Goal: Use online tool/utility: Use online tool/utility

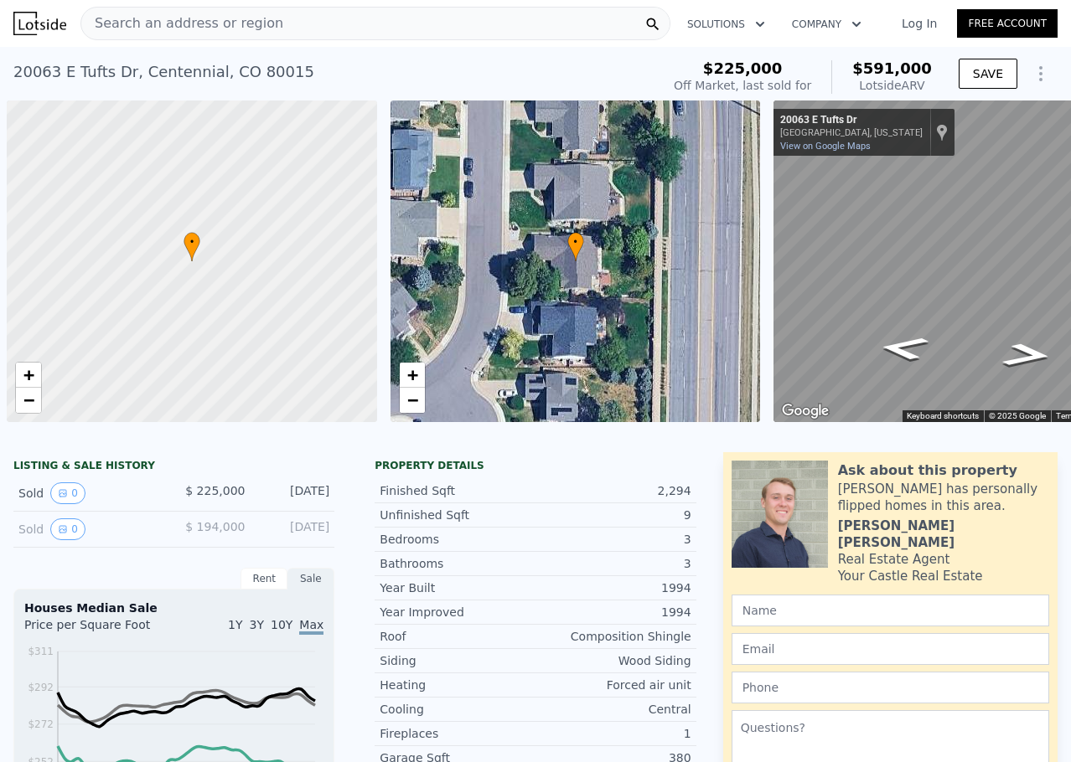
click at [370, 24] on div "Search an address or region" at bounding box center [375, 24] width 590 height 34
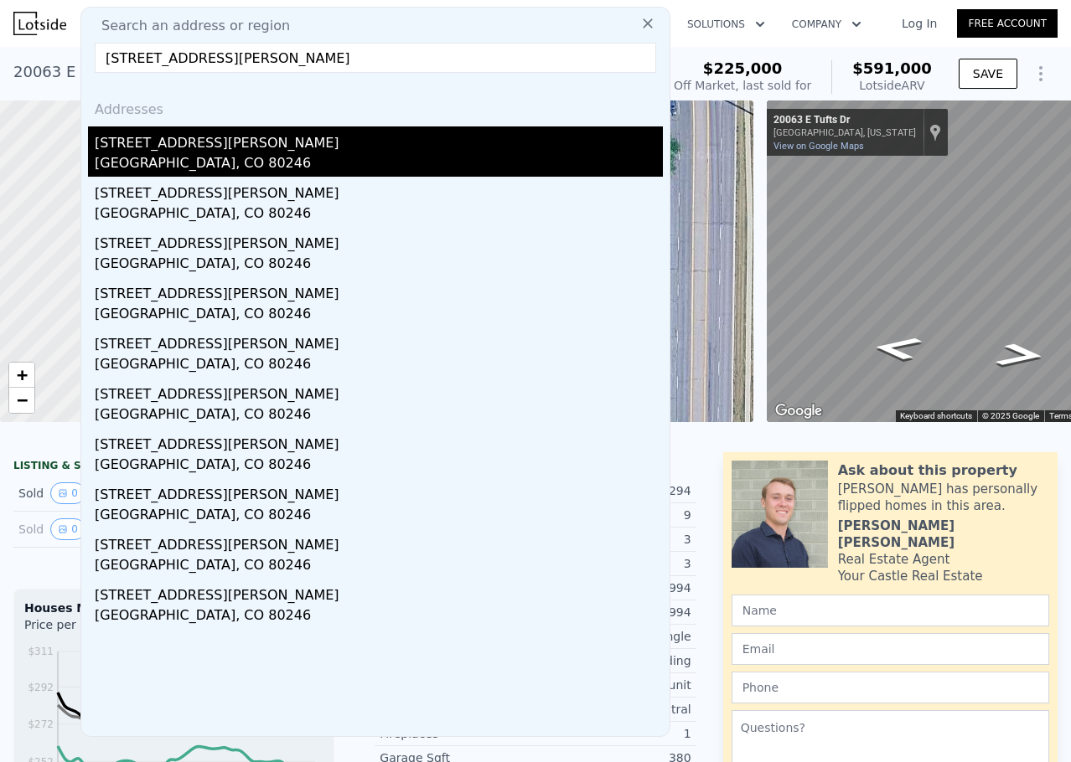
type input "[STREET_ADDRESS][PERSON_NAME]"
click at [180, 131] on div "[STREET_ADDRESS][PERSON_NAME]" at bounding box center [379, 139] width 568 height 27
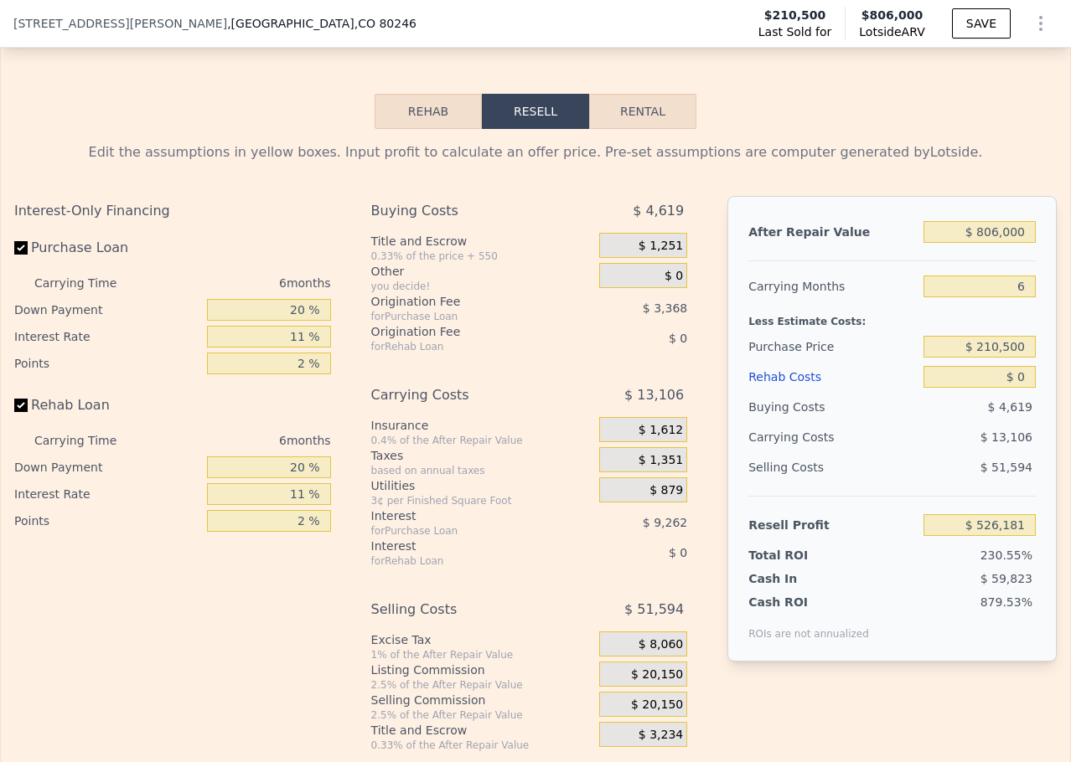
scroll to position [2512, 0]
drag, startPoint x: 973, startPoint y: 369, endPoint x: 1014, endPoint y: 368, distance: 40.2
click at [1014, 357] on input "$ 210,500" at bounding box center [979, 346] width 112 height 22
type input "$ 539,000"
type input "$ 176,877"
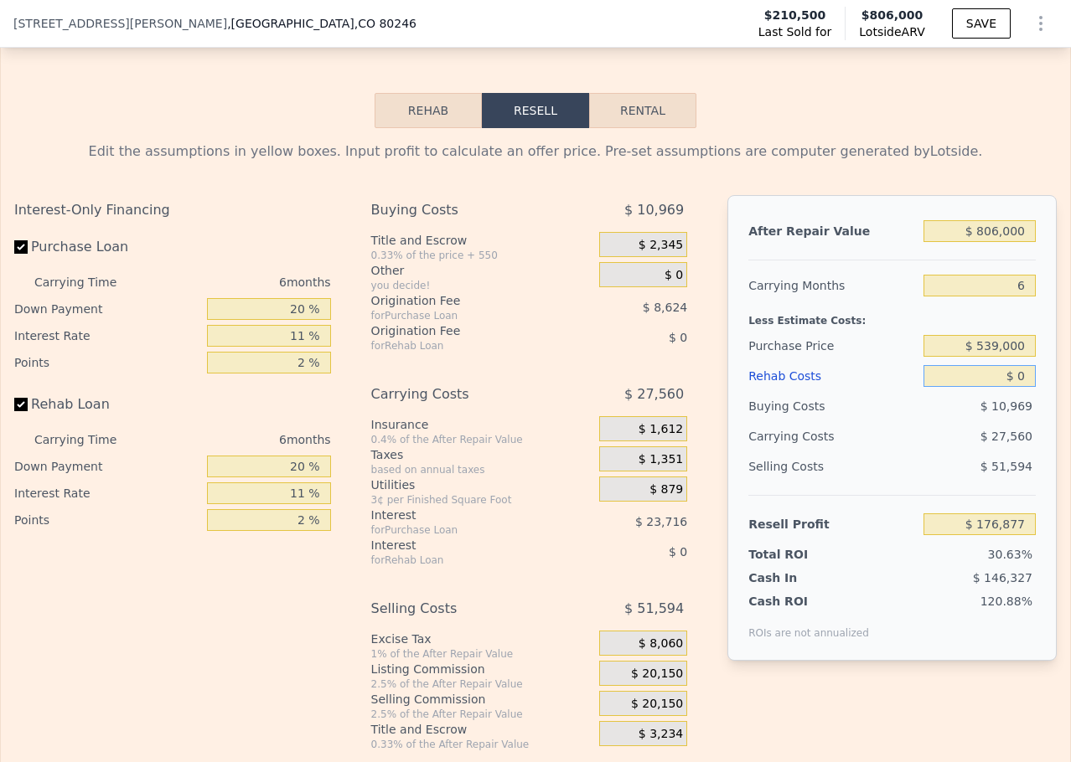
click at [1012, 387] on input "$ 0" at bounding box center [979, 376] width 112 height 22
type input "$ 1"
type input "$ 176,876"
type input "$ 10"
type input "$ 176,867"
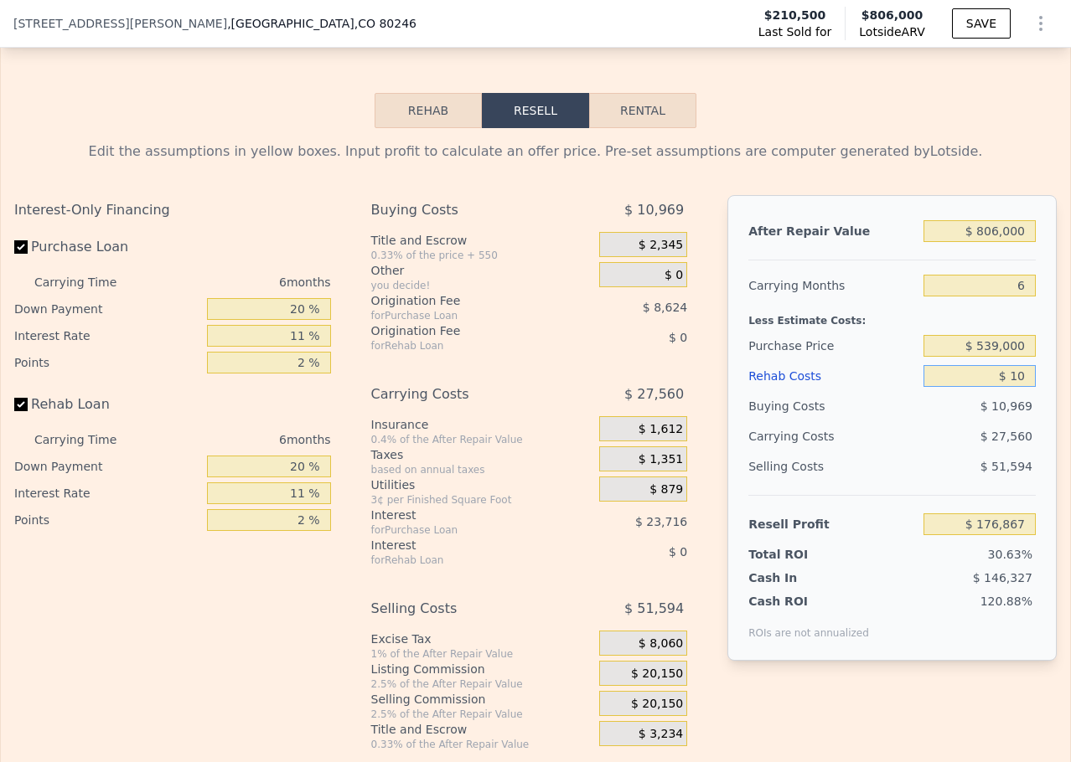
type input "$ 100"
type input "$ 176,769"
type input "$ 10,000"
type input "$ 166,279"
type input "$ 100,000"
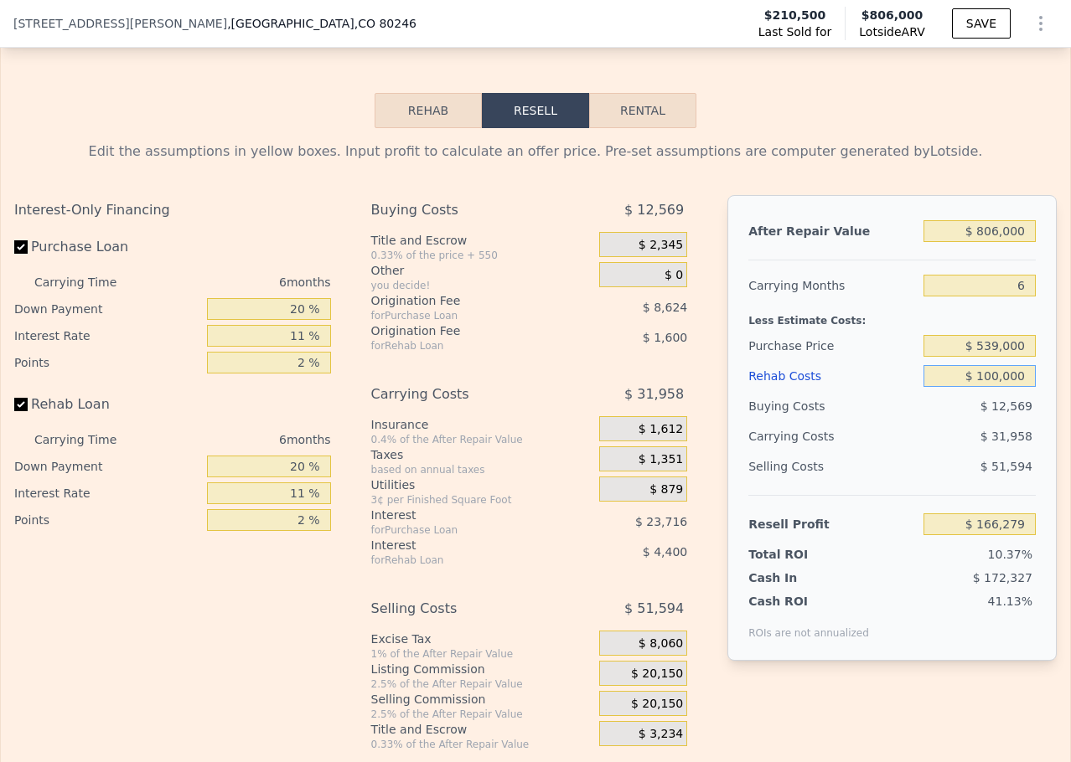
type input "$ 70,879"
type input "$ 100,000"
click at [1006, 357] on input "$ 539,000" at bounding box center [979, 346] width 112 height 22
drag, startPoint x: 292, startPoint y: 334, endPoint x: 301, endPoint y: 333, distance: 9.3
click at [301, 320] on input "20 %" at bounding box center [269, 309] width 124 height 22
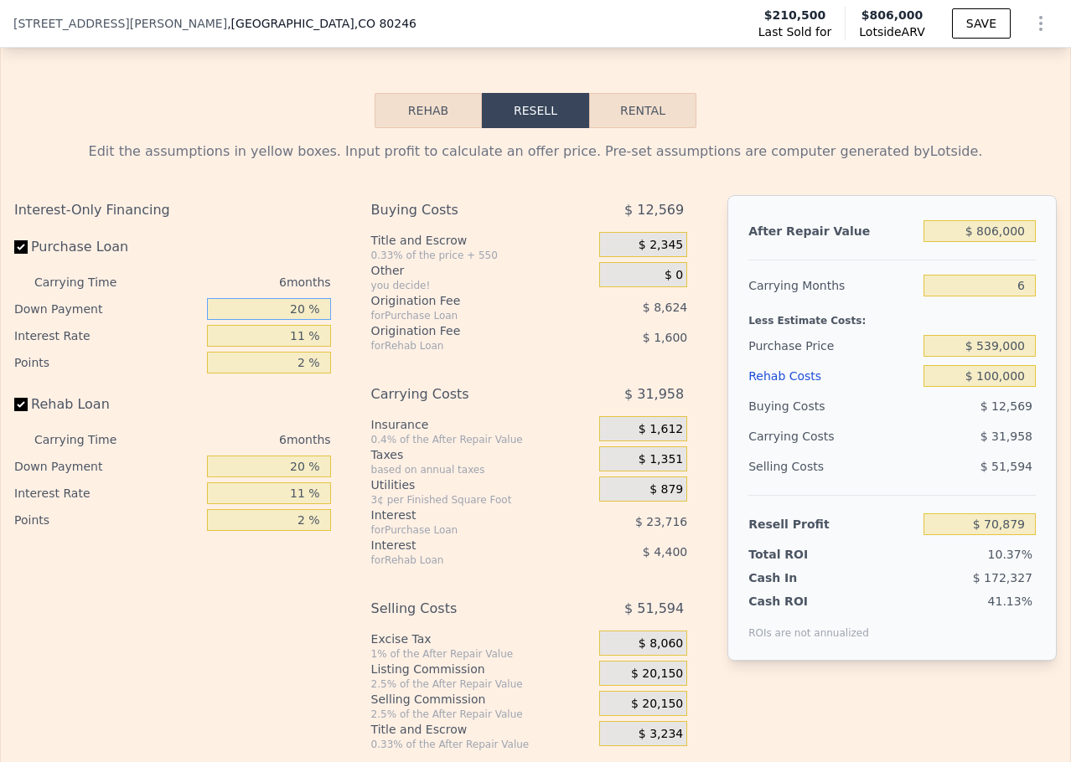
type input "1 %"
type input "$ 63,203"
type input "10 %"
type input "$ 66,837"
type input "10 %"
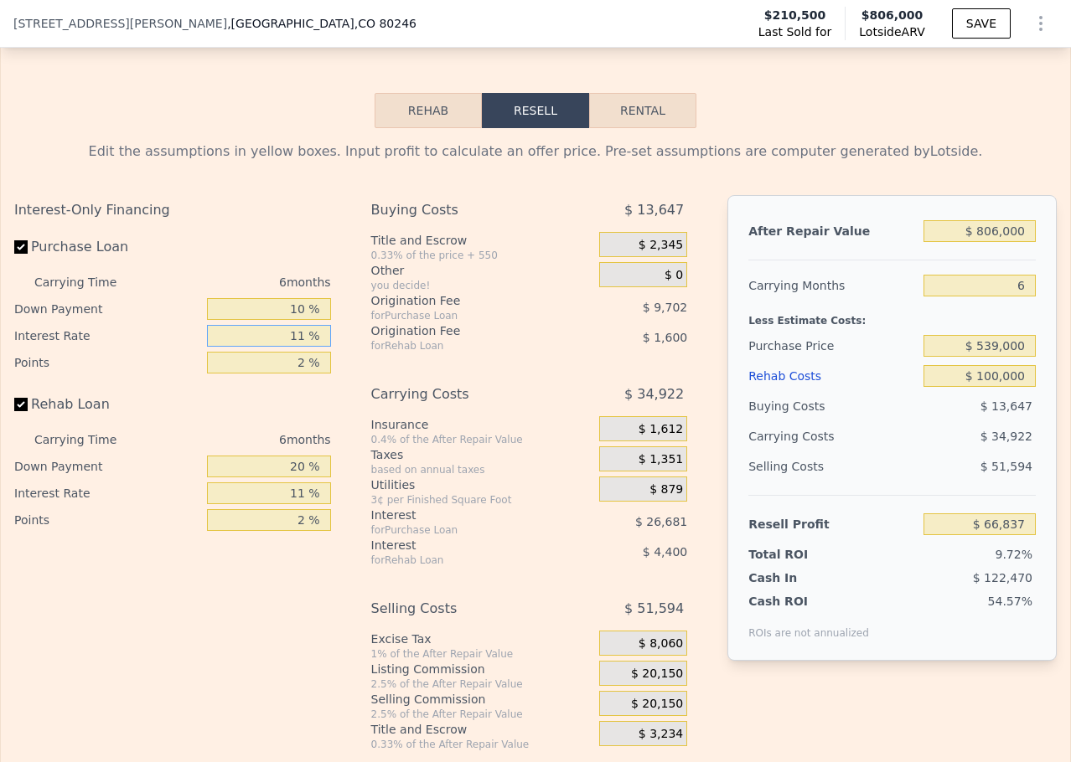
drag, startPoint x: 292, startPoint y: 363, endPoint x: 304, endPoint y: 363, distance: 11.7
click at [304, 347] on input "11 %" at bounding box center [269, 336] width 124 height 22
type input "12 %"
type input "$ 64,413"
type input "12 %"
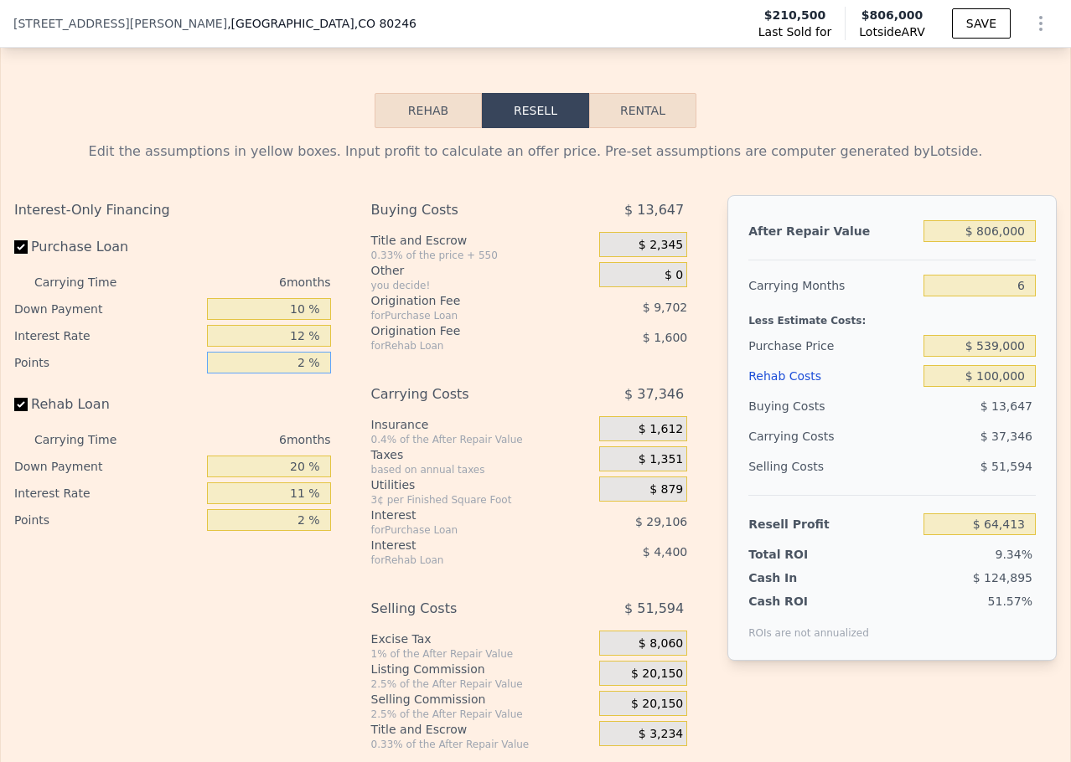
click at [301, 374] on input "2 %" at bounding box center [269, 363] width 124 height 22
type input "1 %"
type input "$ 69,264"
type input "1 %"
drag, startPoint x: 289, startPoint y: 493, endPoint x: 304, endPoint y: 492, distance: 15.2
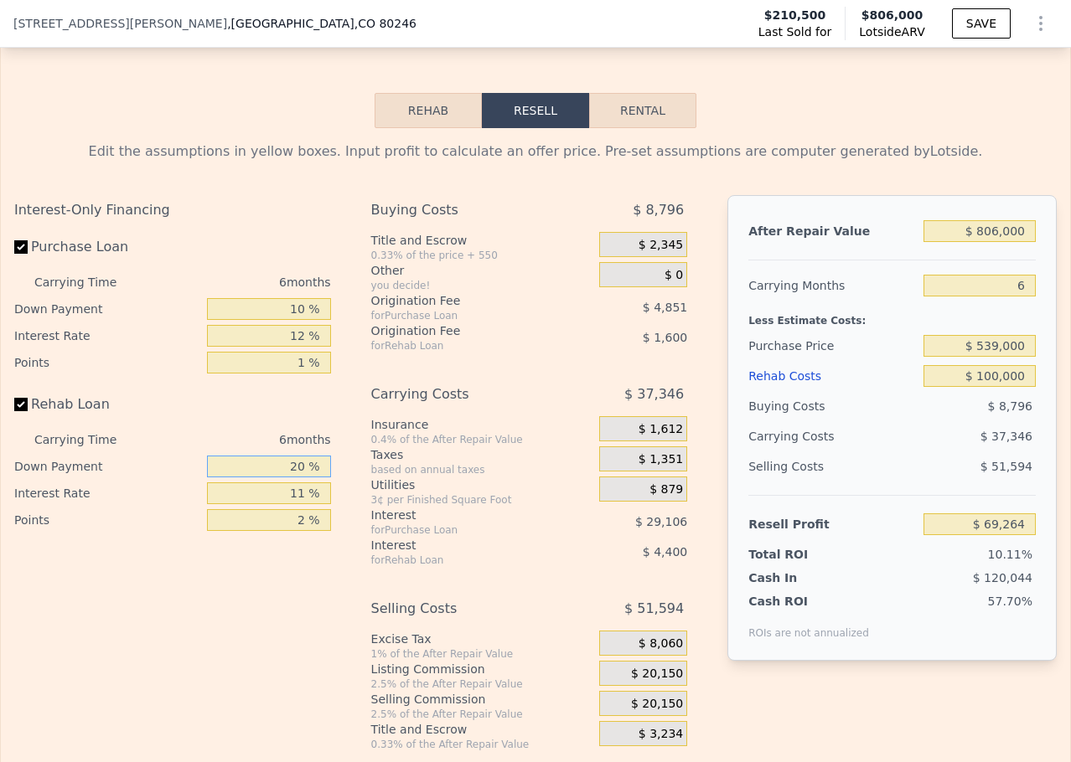
click at [304, 478] on input "20 %" at bounding box center [269, 467] width 124 height 22
type input "1 %"
type input "$ 67,834"
type input "10 %"
type input "$ 68,512"
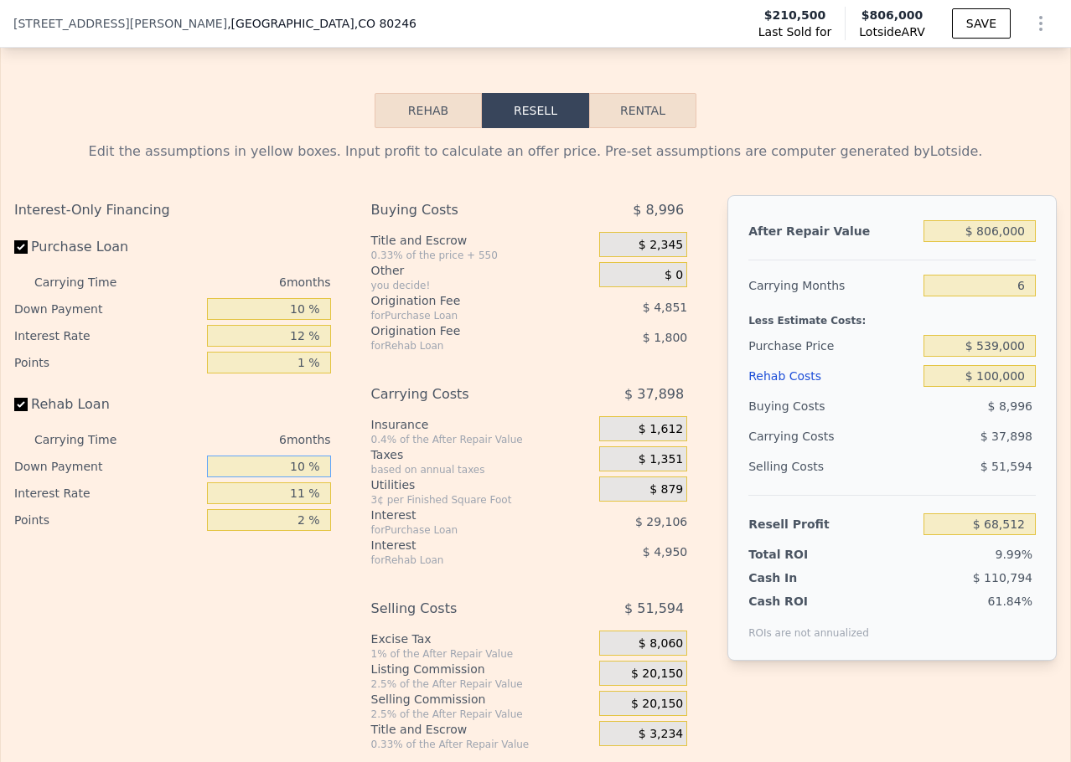
type input "10 %"
drag, startPoint x: 291, startPoint y: 518, endPoint x: 302, endPoint y: 519, distance: 10.9
click at [302, 504] on input "11 %" at bounding box center [269, 494] width 124 height 22
type input "12 %"
type input "$ 68,062"
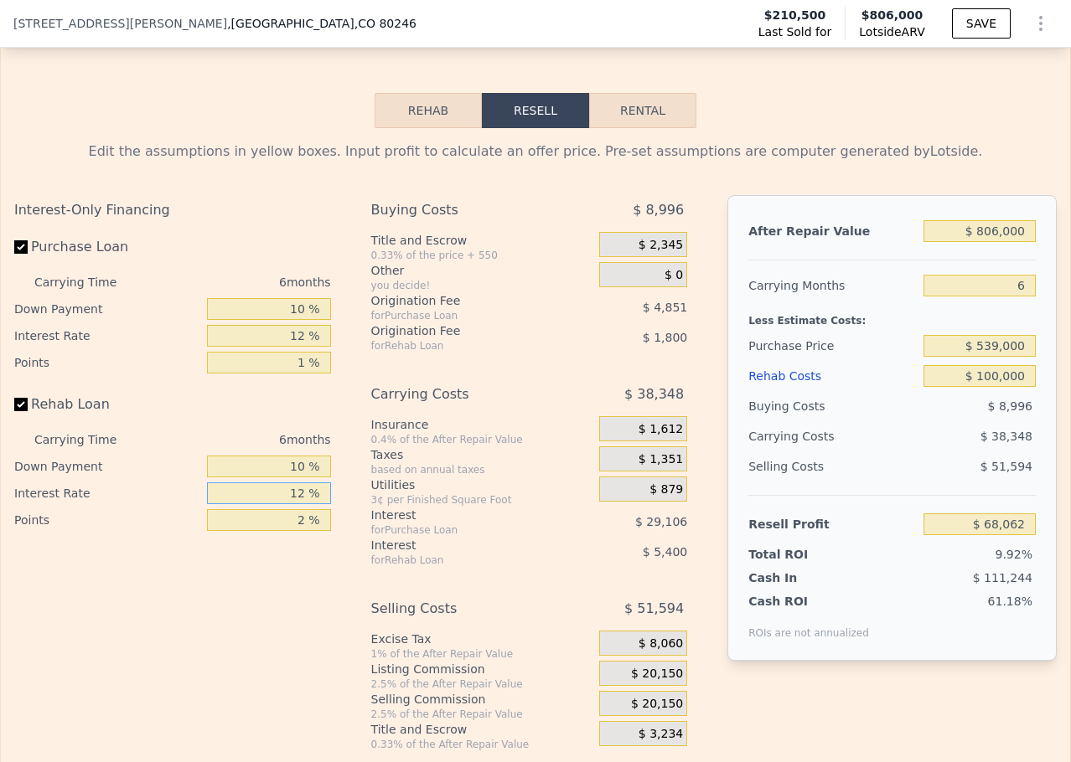
type input "12 %"
click at [302, 531] on input "2 %" at bounding box center [269, 520] width 124 height 22
type input "1 %"
type input "$ 68,962"
type input "1 %"
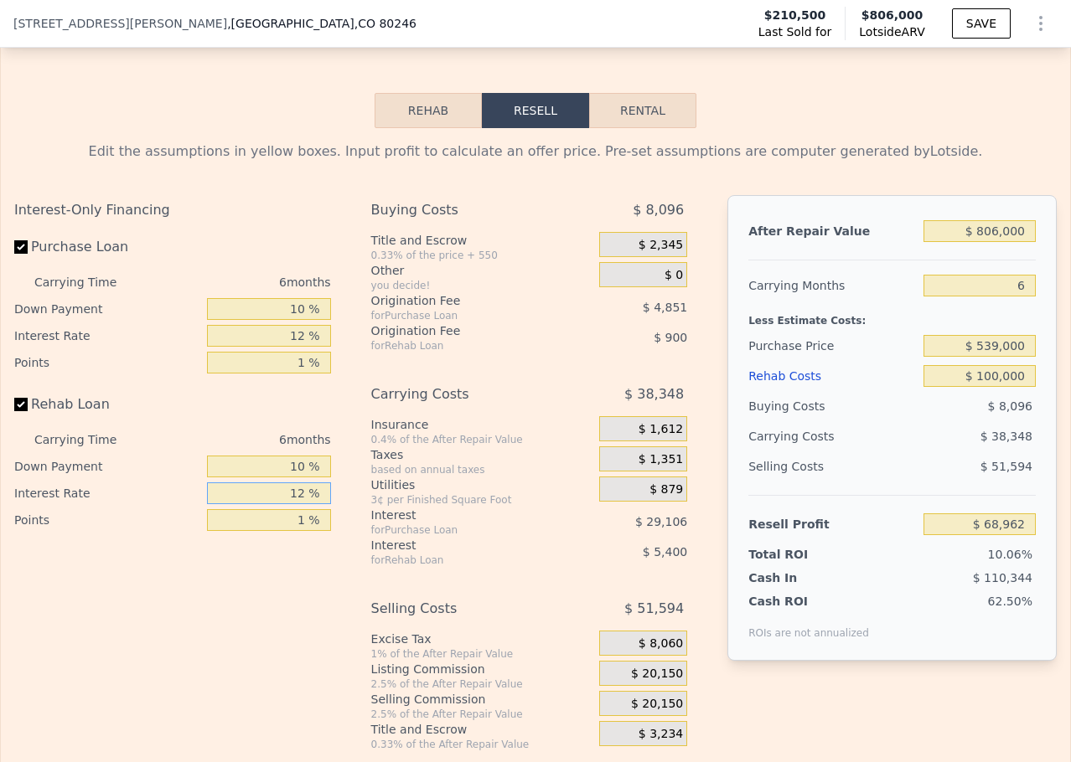
click at [252, 504] on input "12 %" at bounding box center [269, 494] width 124 height 22
drag, startPoint x: 971, startPoint y: 257, endPoint x: 982, endPoint y: 258, distance: 10.9
click at [982, 242] on input "$ 806,000" at bounding box center [979, 231] width 112 height 22
type input "$ 76,000"
type input "-$ 613,347"
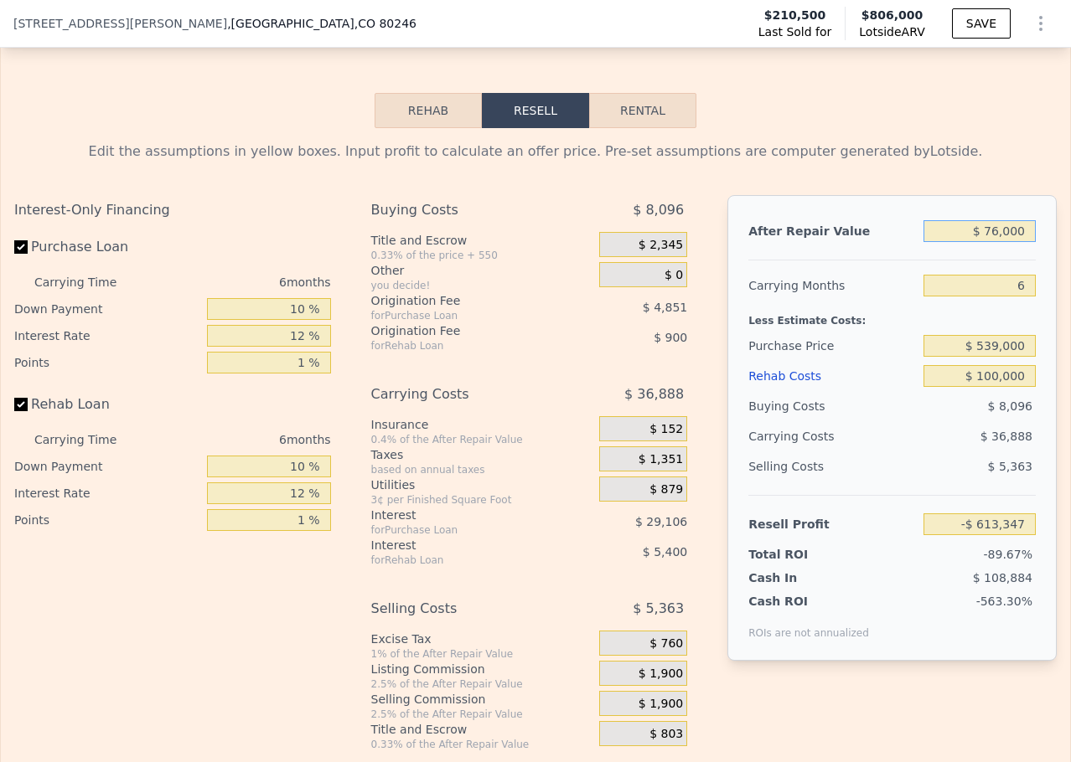
type input "$ 756,000"
type input "$ 22,229"
click at [987, 297] on input "6" at bounding box center [979, 286] width 112 height 22
drag, startPoint x: 984, startPoint y: 257, endPoint x: 974, endPoint y: 256, distance: 9.4
click at [974, 242] on input "$ 756,000" at bounding box center [979, 231] width 112 height 22
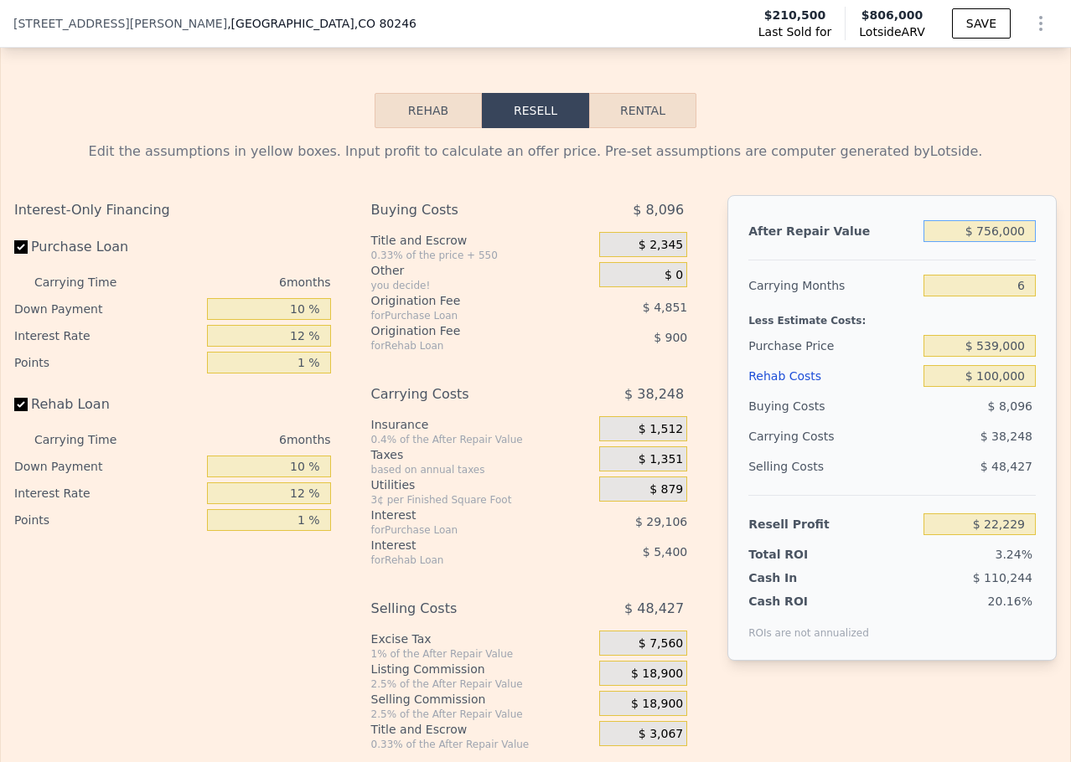
type input "$ 86,000"
type input "-$ 604,000"
type input "$ 806,000"
type input "$ 68,962"
click at [988, 242] on input "$ 806,000" at bounding box center [979, 231] width 112 height 22
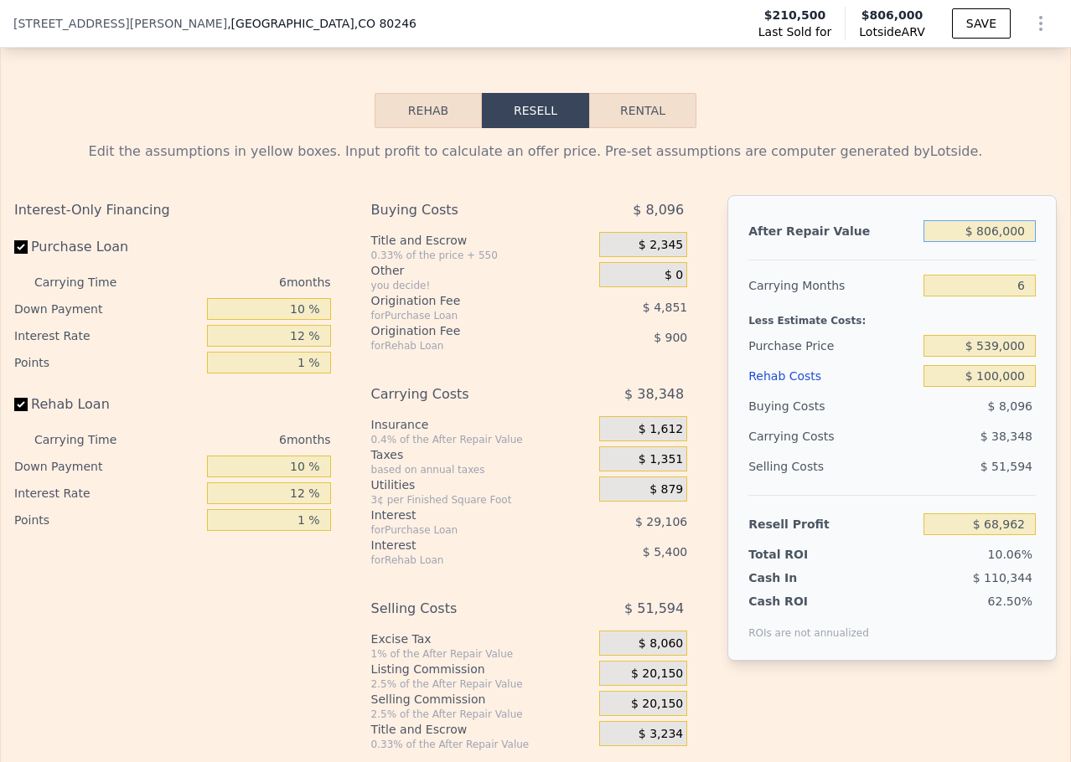
type input "$ 800,000"
type input "$ 63,354"
type input "$ 800,000"
click at [976, 357] on input "$ 539,000" at bounding box center [979, 346] width 112 height 22
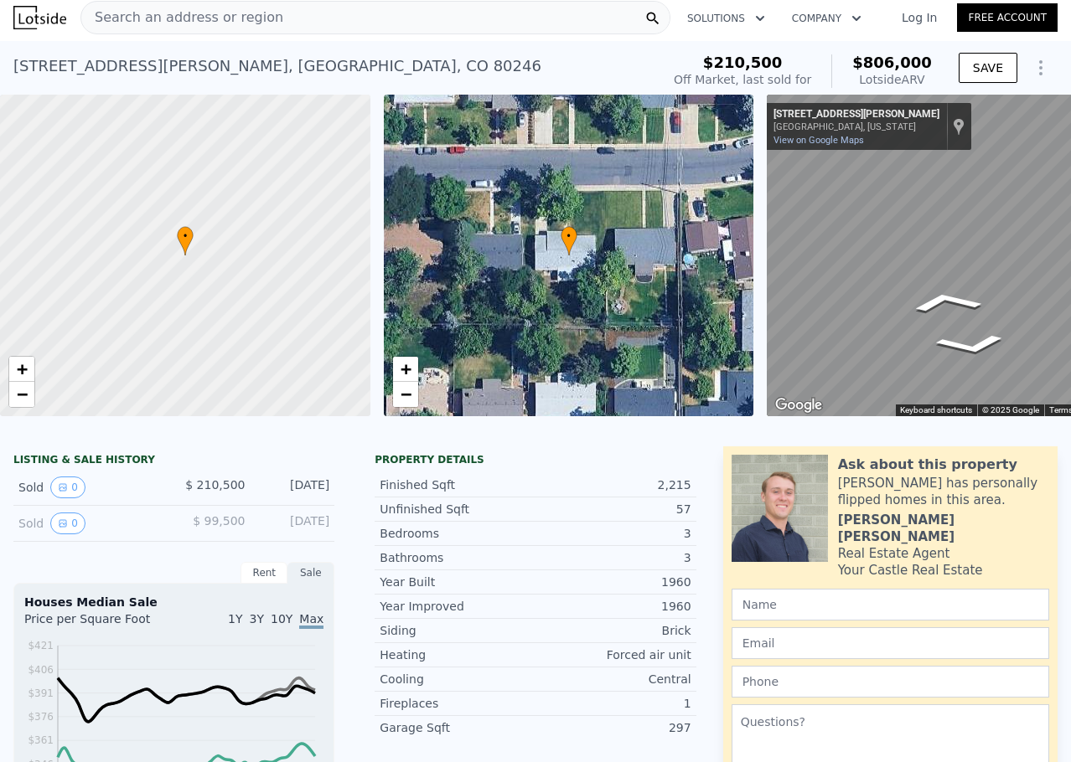
scroll to position [0, 0]
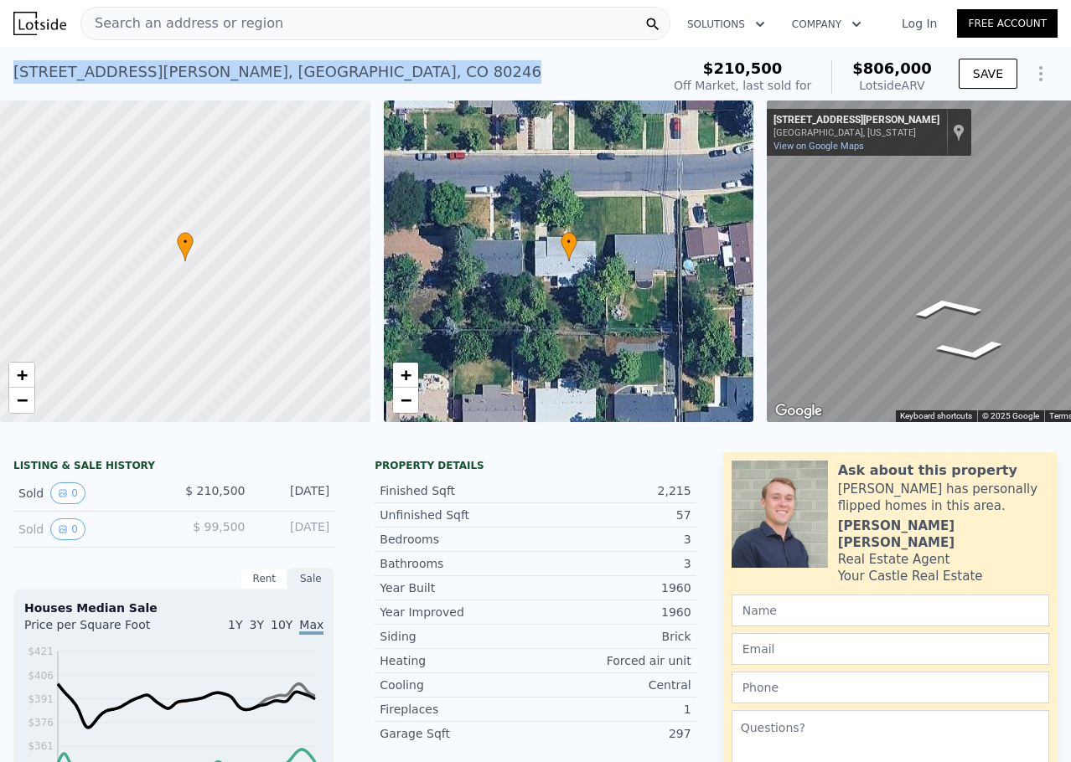
drag, startPoint x: 230, startPoint y: 65, endPoint x: 17, endPoint y: 80, distance: 214.1
click at [17, 80] on div "[STREET_ADDRESS][PERSON_NAME] Sold [DATE] for $210,500 (~ARV $806k )" at bounding box center [333, 77] width 640 height 47
copy div "[STREET_ADDRESS][PERSON_NAME]"
